Goal: Check status: Check status

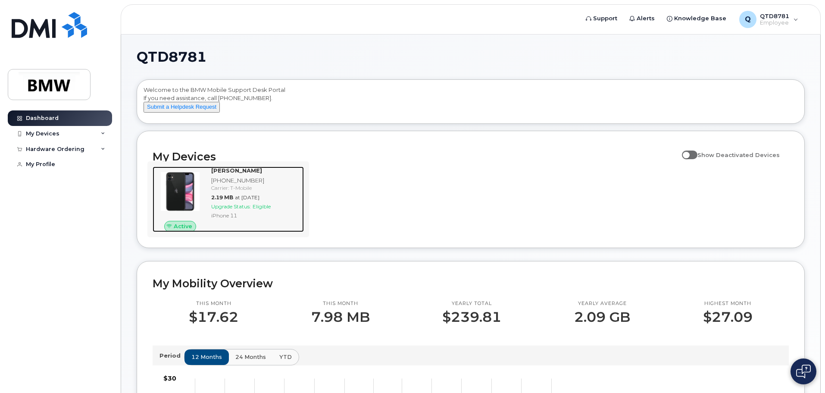
click at [292, 210] on div "Upgrade Status: Eligible" at bounding box center [255, 206] width 89 height 7
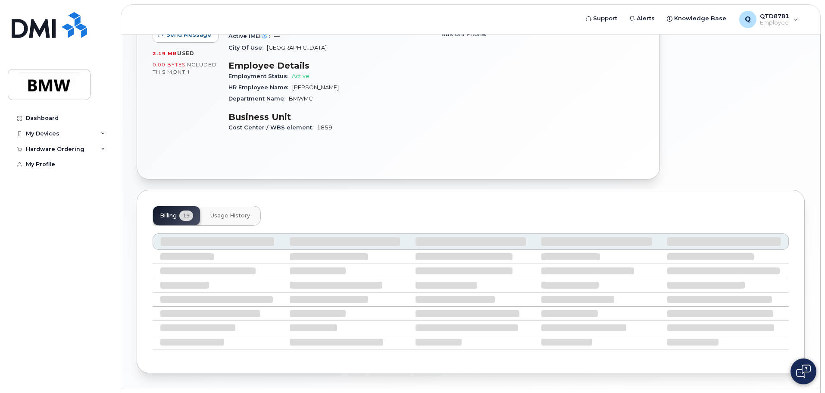
scroll to position [172, 0]
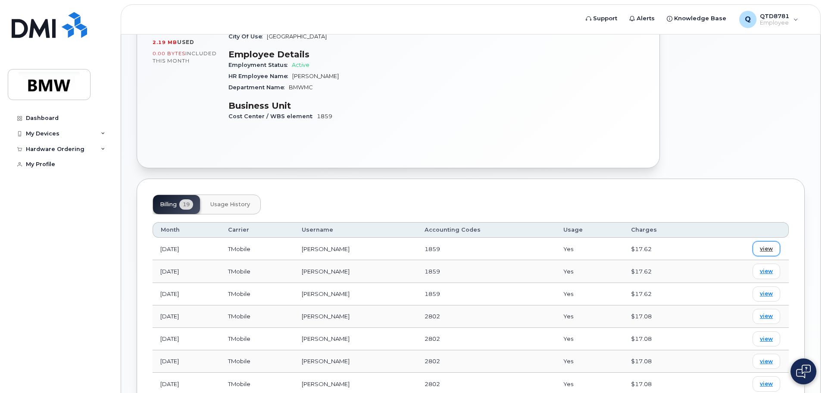
click at [776, 241] on link "view" at bounding box center [767, 248] width 28 height 15
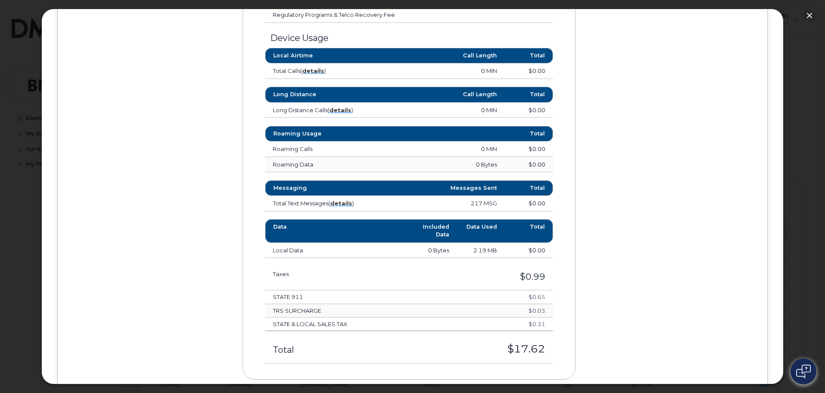
scroll to position [431, 0]
